Goal: Navigation & Orientation: Find specific page/section

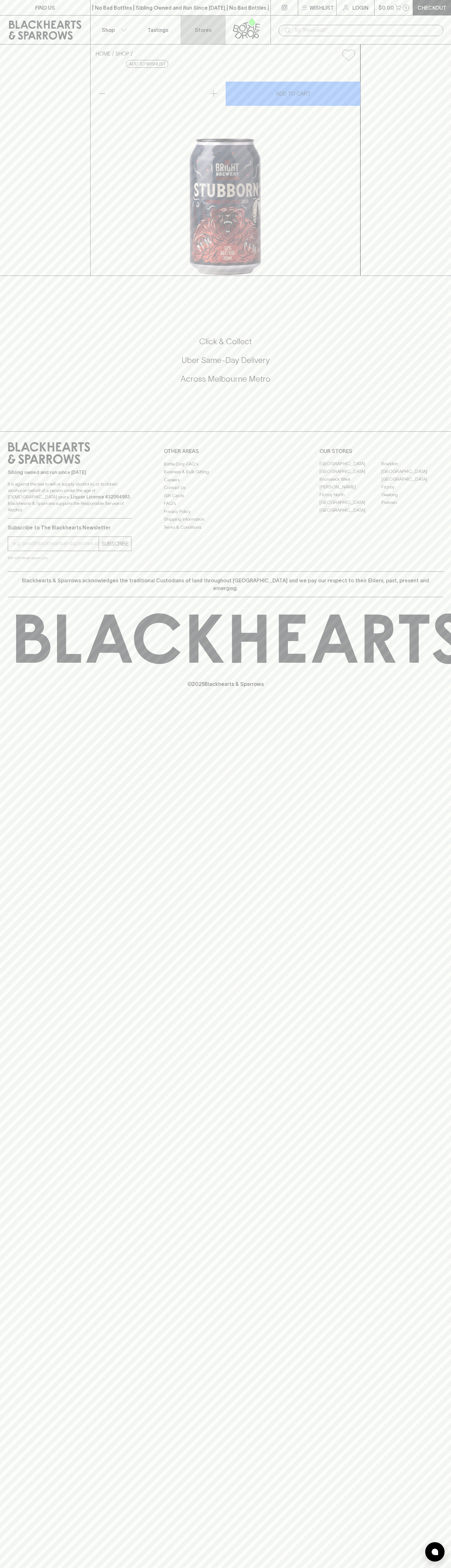
click at [195, 18] on link "Stores" at bounding box center [203, 29] width 45 height 29
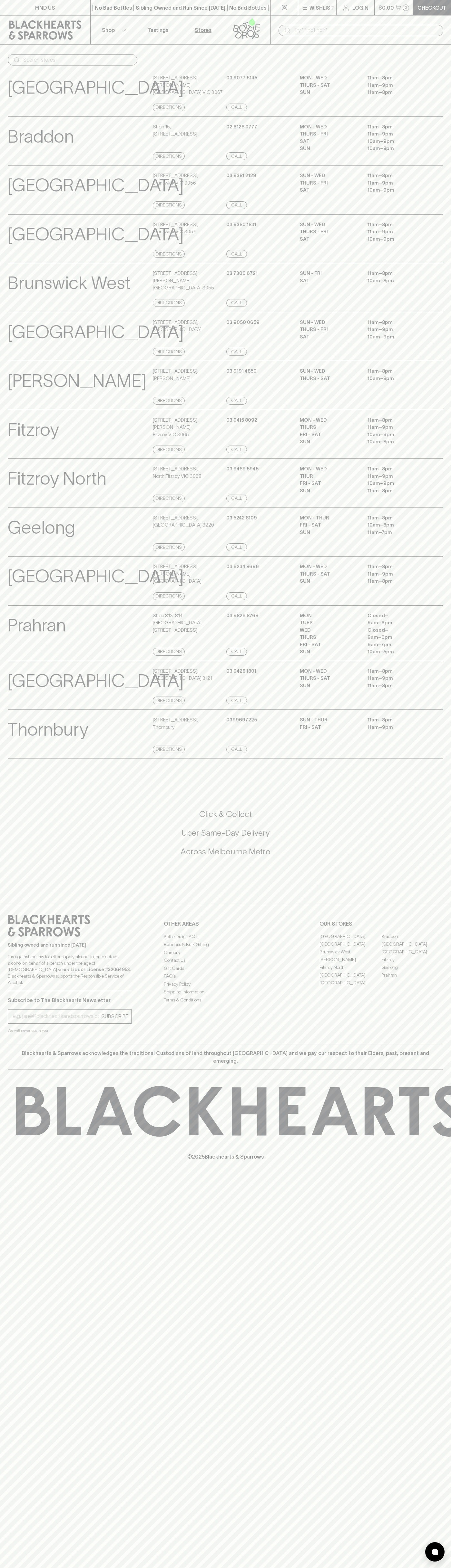
click at [79, 1567] on html "FIND US | No Bad Bottles | Sibling Owned and Run Since 2006 | No Bad Bottles | …" at bounding box center [226, 784] width 451 height 1568
click at [21, 453] on div "Fitzroy View Store Details" at bounding box center [79, 435] width 143 height 37
